Goal: Check status: Check status

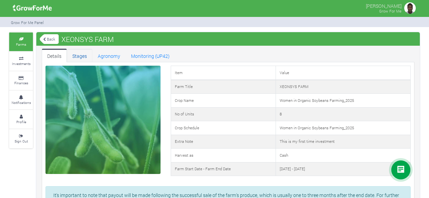
click at [80, 55] on link "Stages" at bounding box center [79, 56] width 25 height 14
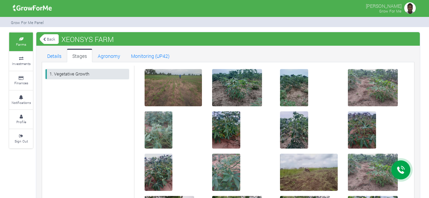
click at [72, 72] on link "1. Vegetative Growth" at bounding box center [86, 74] width 83 height 10
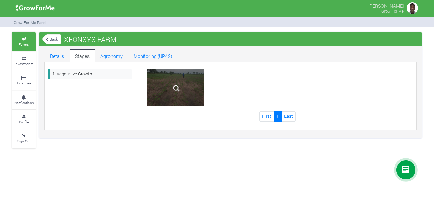
click at [173, 95] on img at bounding box center [176, 89] width 22 height 22
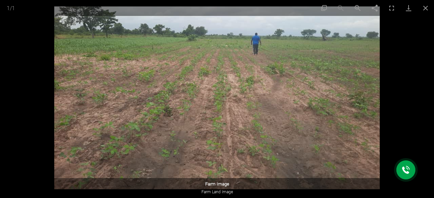
click at [14, 41] on div at bounding box center [217, 99] width 434 height 198
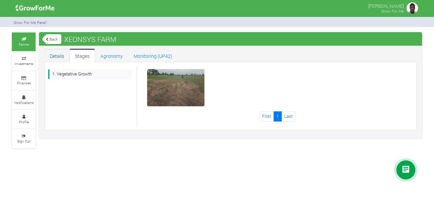
click at [57, 54] on link "Details" at bounding box center [56, 56] width 25 height 14
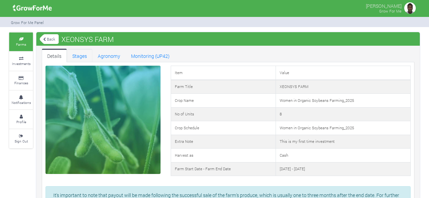
click at [75, 53] on link "Stages" at bounding box center [79, 56] width 25 height 14
